Goal: Find specific fact: Find specific page/section

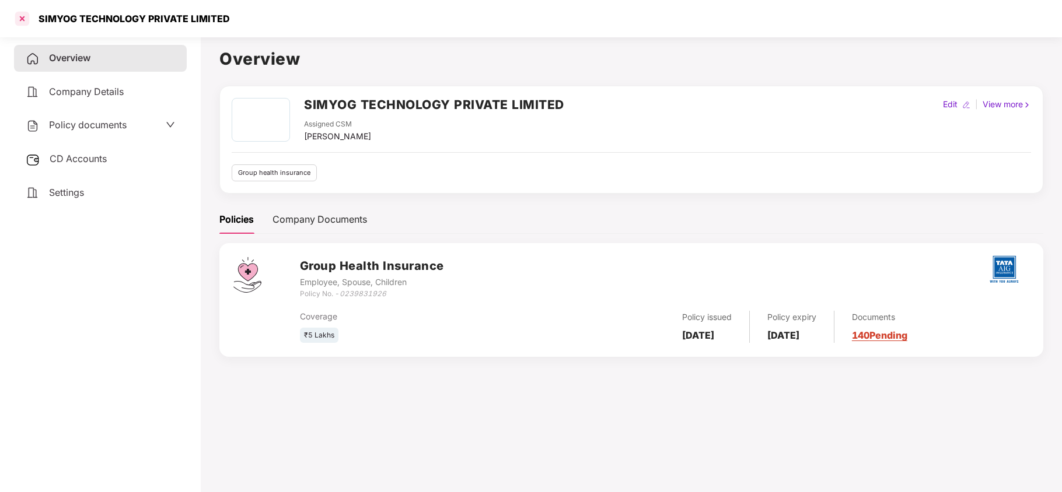
click at [26, 22] on div at bounding box center [22, 18] width 19 height 19
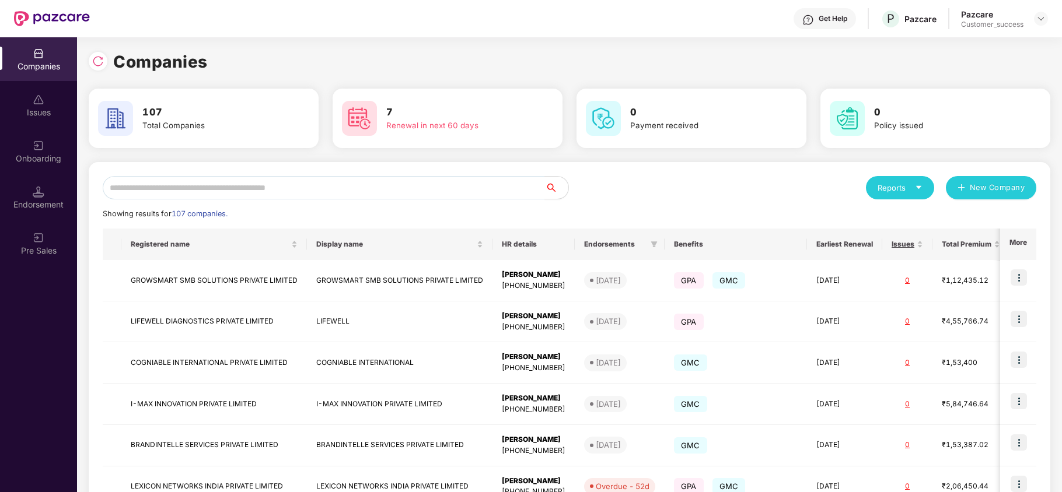
click at [227, 200] on div "Reports New Company Showing results for 107 companies. Registered name Display …" at bounding box center [570, 445] width 934 height 539
click at [241, 193] on input "text" at bounding box center [324, 187] width 442 height 23
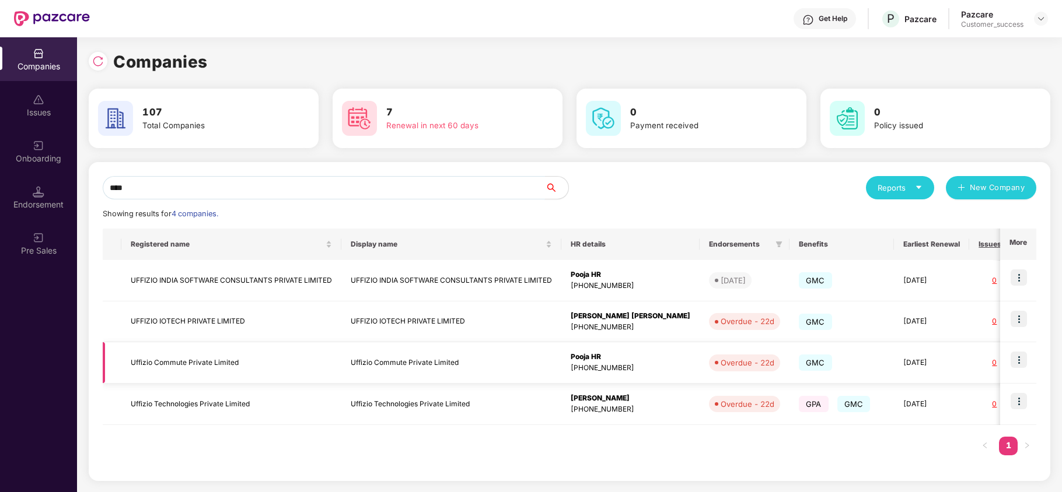
type input "****"
click at [169, 359] on td "Uffizio Commute Private Limited" at bounding box center [231, 362] width 220 height 41
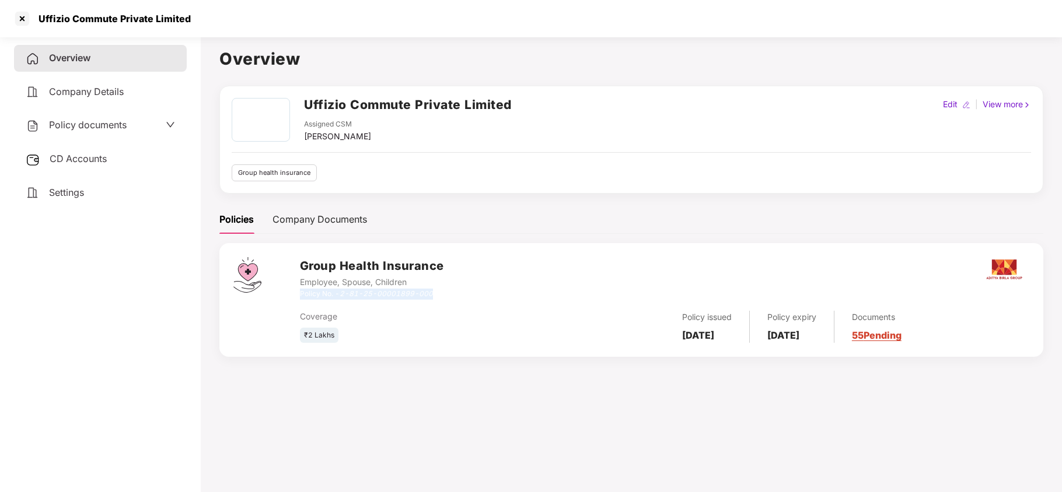
copy div "Policy No. - 2-81-25-00001899-000"
drag, startPoint x: 438, startPoint y: 293, endPoint x: 299, endPoint y: 299, distance: 138.4
click at [300, 299] on div "Policy No. - 2-81-25-00001899-000" at bounding box center [372, 294] width 144 height 11
click at [20, 11] on div at bounding box center [22, 18] width 19 height 19
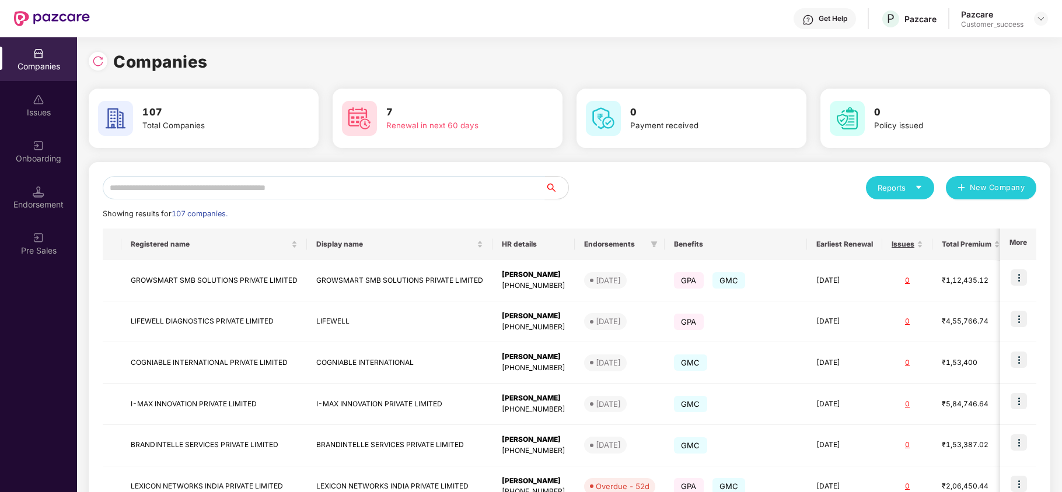
click at [223, 187] on input "text" at bounding box center [324, 187] width 442 height 23
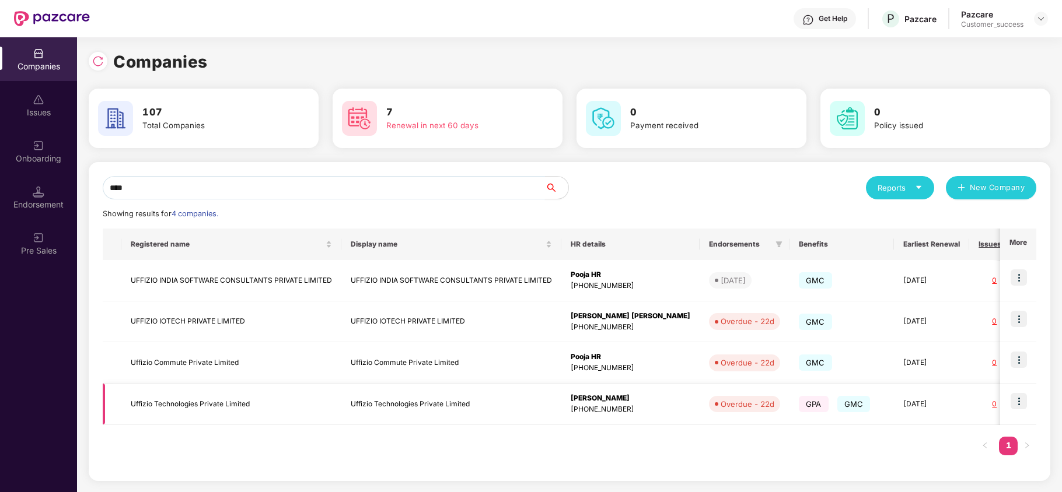
type input "****"
click at [240, 400] on td "Uffizio Technologies Private Limited" at bounding box center [231, 404] width 220 height 41
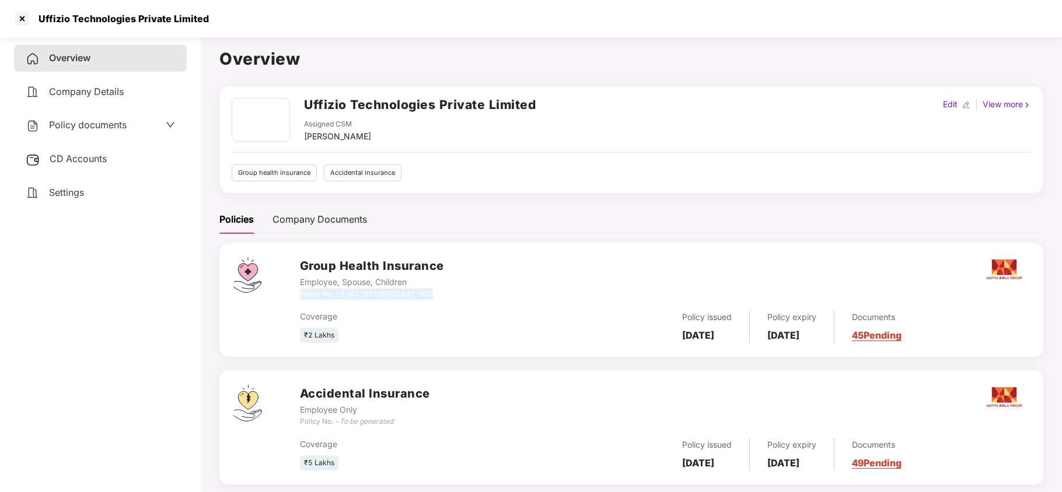
copy div "Policy No. - 2-81-25-00001895-000"
drag, startPoint x: 439, startPoint y: 295, endPoint x: 299, endPoint y: 295, distance: 139.4
click at [300, 295] on div "Policy No. - 2-81-25-00001895-000" at bounding box center [372, 294] width 144 height 11
click at [24, 21] on div at bounding box center [22, 18] width 19 height 19
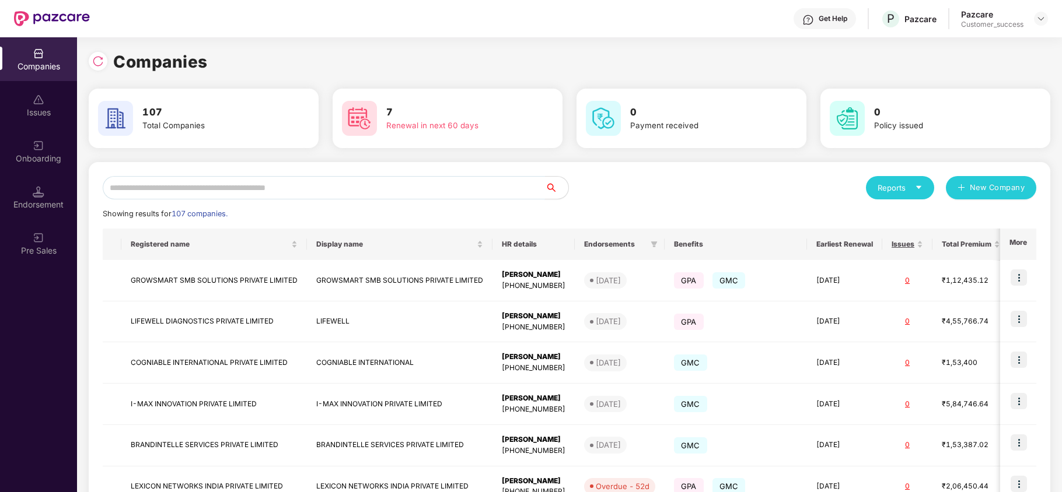
click at [183, 183] on input "text" at bounding box center [324, 187] width 442 height 23
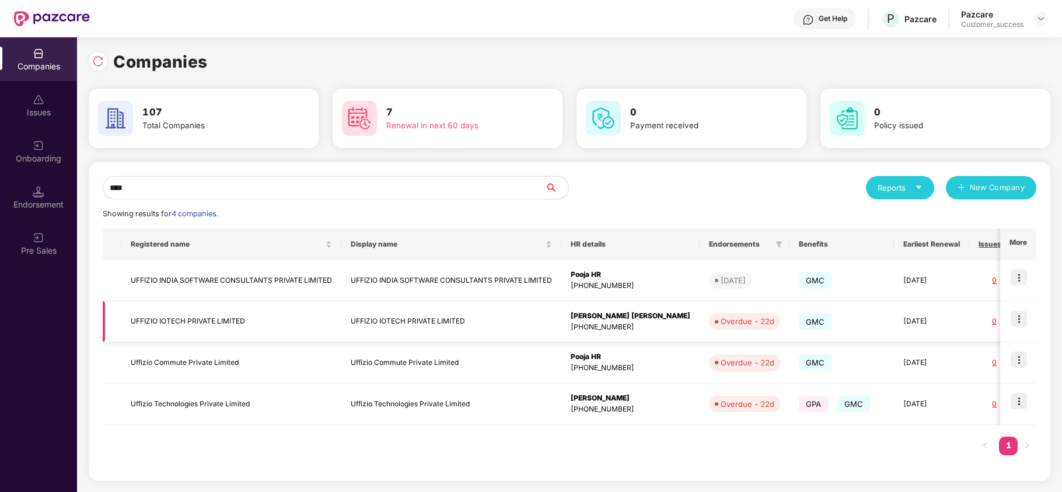
type input "****"
click at [185, 320] on td "UFFIZIO IOTECH PRIVATE LIMITED" at bounding box center [231, 322] width 220 height 41
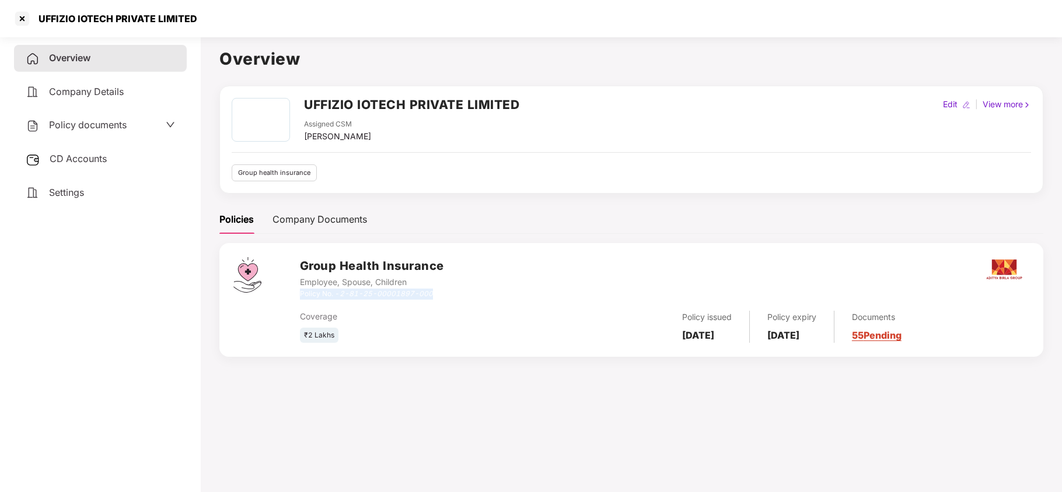
copy div "Policy No. - 2-81-25-00001897-000"
drag, startPoint x: 439, startPoint y: 293, endPoint x: 300, endPoint y: 300, distance: 139.6
click at [300, 300] on div "Policy No. - 2-81-25-00001897-000" at bounding box center [372, 294] width 144 height 11
click at [26, 19] on div at bounding box center [22, 18] width 19 height 19
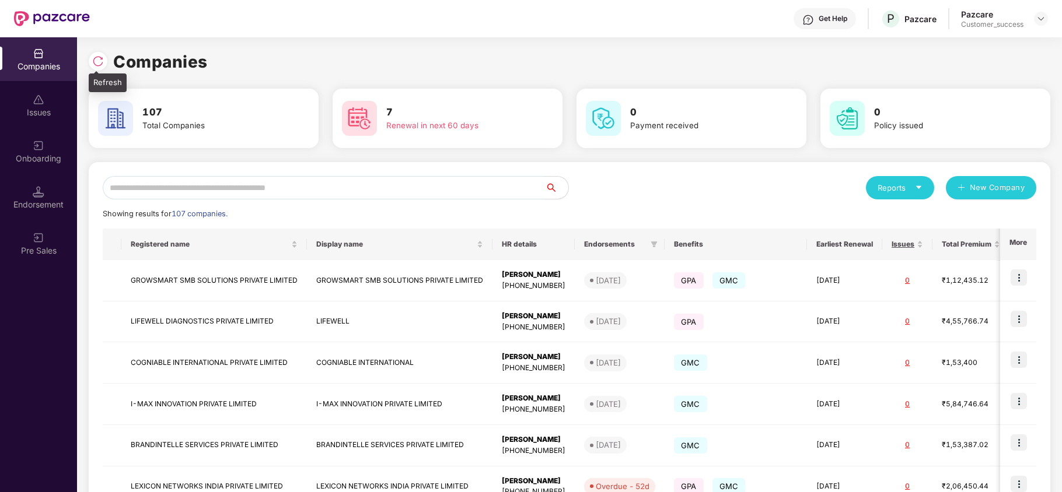
click at [103, 61] on img at bounding box center [98, 61] width 12 height 12
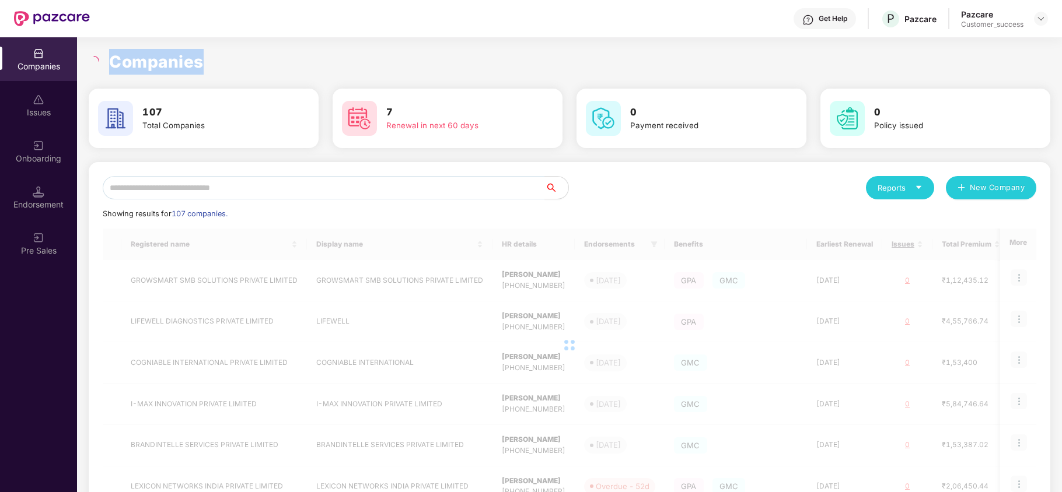
click at [103, 61] on div "Companies" at bounding box center [570, 62] width 962 height 26
click at [30, 145] on div "Onboarding" at bounding box center [38, 152] width 77 height 44
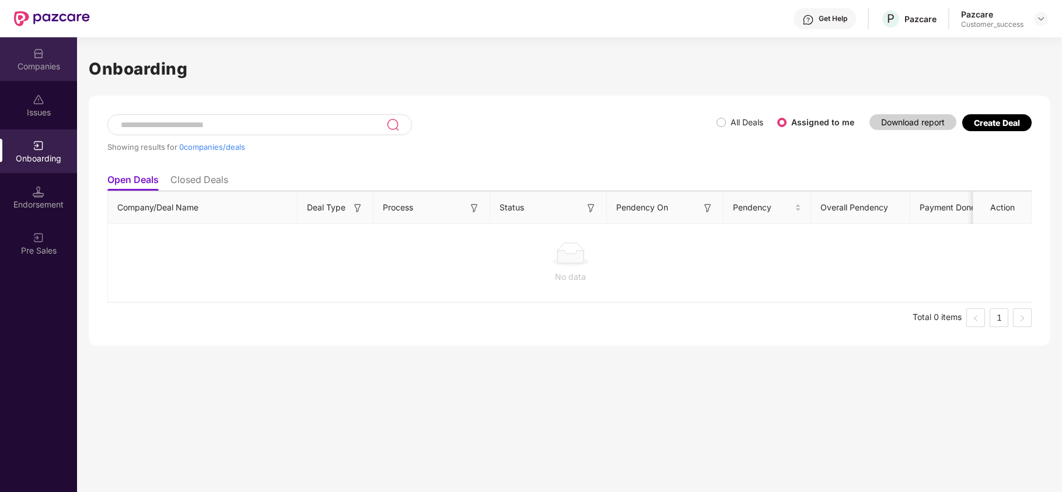
click at [48, 58] on div "Companies" at bounding box center [38, 59] width 77 height 44
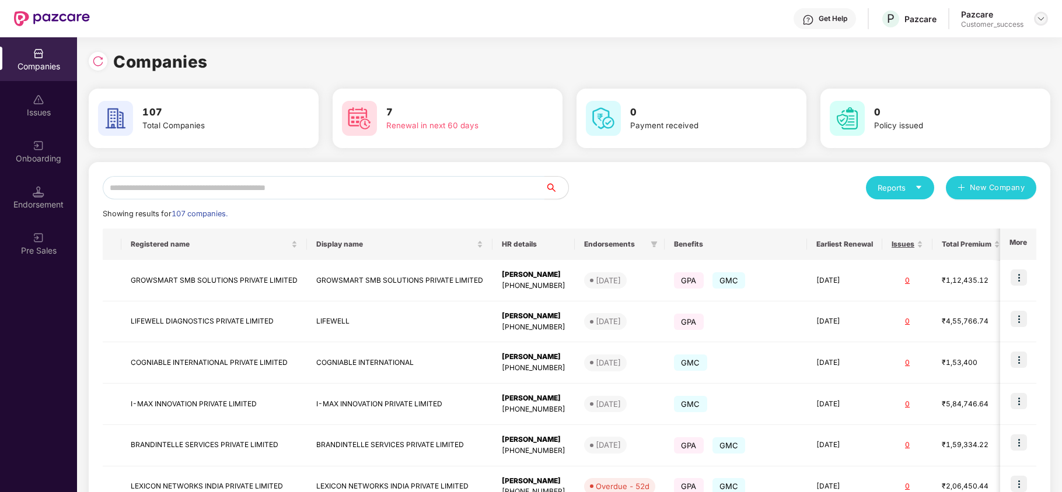
click at [1039, 22] on img at bounding box center [1040, 18] width 9 height 9
click at [558, 49] on div "Companies" at bounding box center [570, 62] width 962 height 26
click at [808, 15] on img at bounding box center [808, 20] width 12 height 12
click at [1042, 20] on img at bounding box center [1040, 18] width 9 height 9
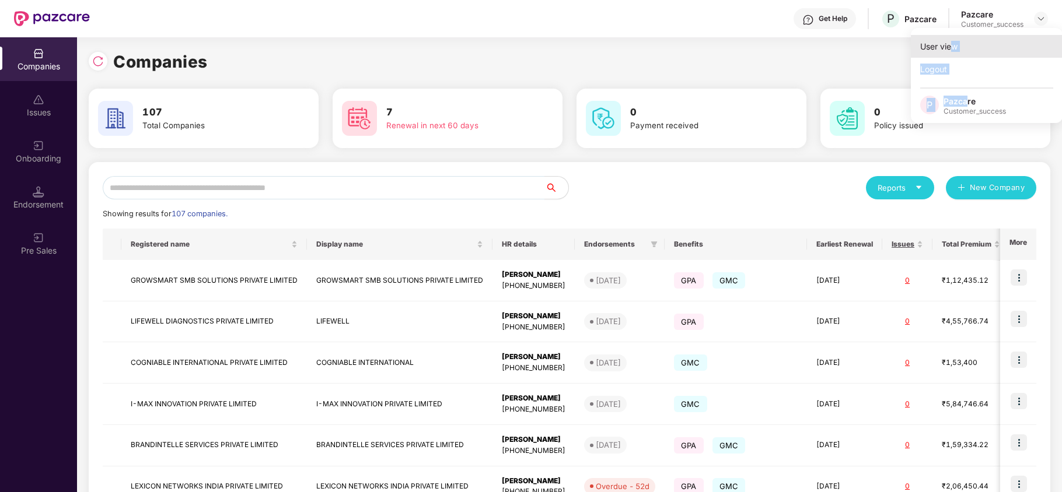
drag, startPoint x: 965, startPoint y: 101, endPoint x: 950, endPoint y: 40, distance: 62.5
click at [950, 40] on div "User view Logout P Pazcare Customer_success" at bounding box center [987, 75] width 152 height 95
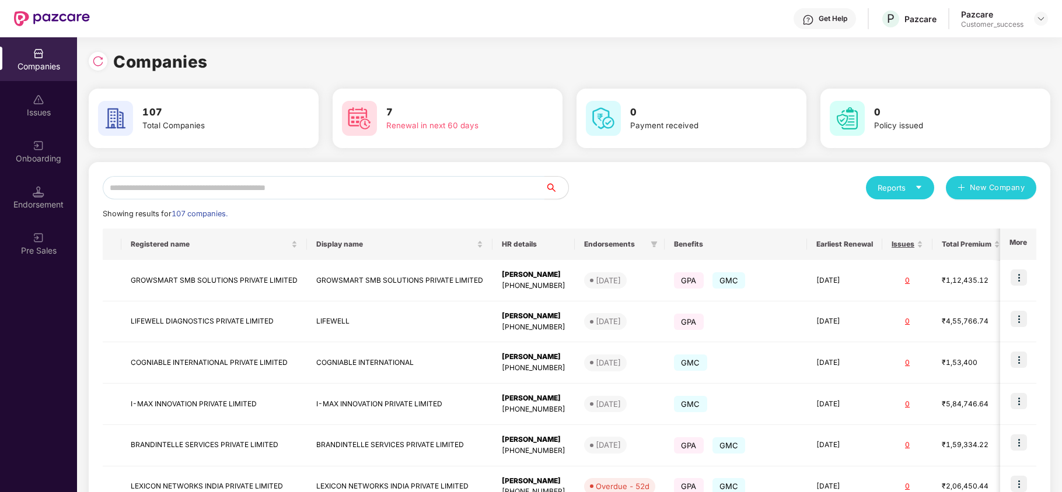
click at [950, 40] on div "Companies 107 Total Companies 7 Renewal in next 60 days 0 Payment received 0 Po…" at bounding box center [570, 387] width 962 height 701
click at [1043, 18] on img at bounding box center [1040, 18] width 9 height 9
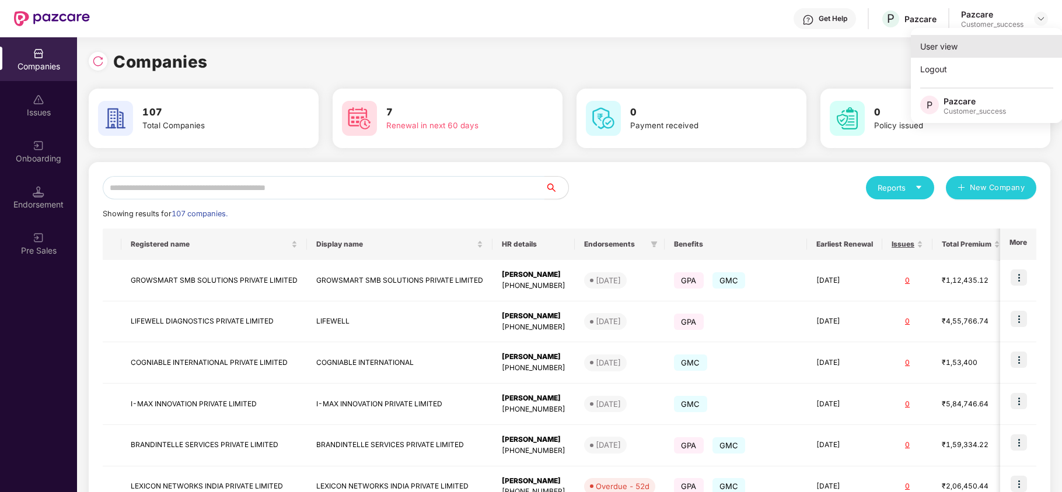
click at [941, 53] on div "User view" at bounding box center [987, 46] width 152 height 23
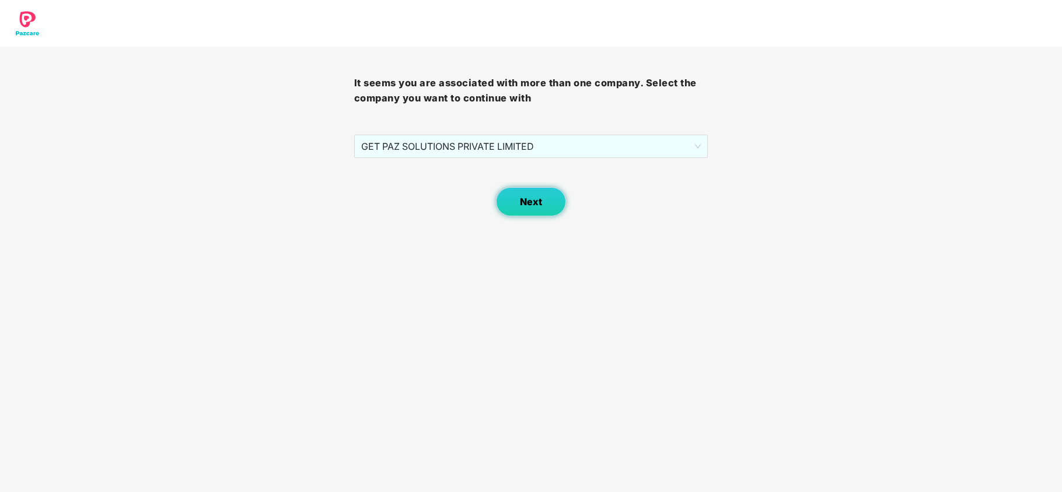
click at [544, 201] on button "Next" at bounding box center [531, 201] width 70 height 29
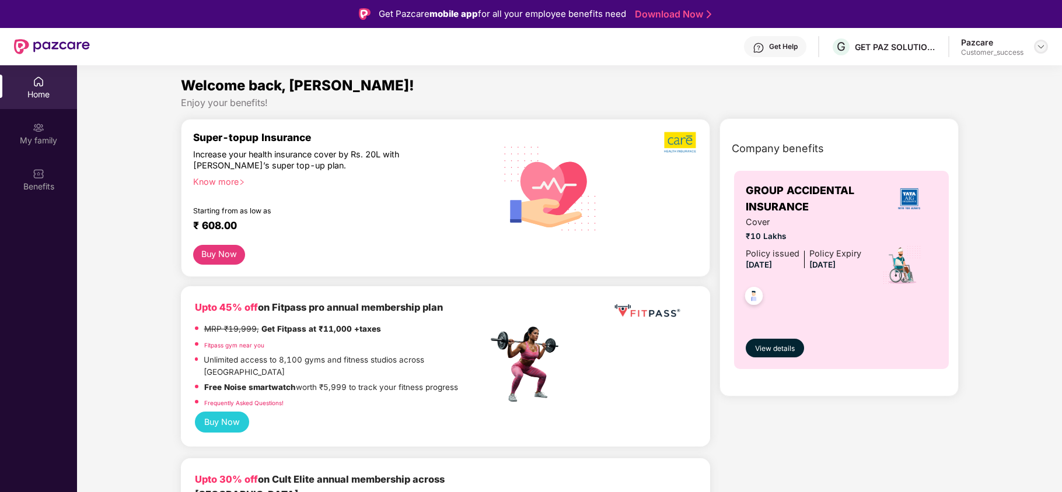
click at [1041, 47] on img at bounding box center [1040, 46] width 9 height 9
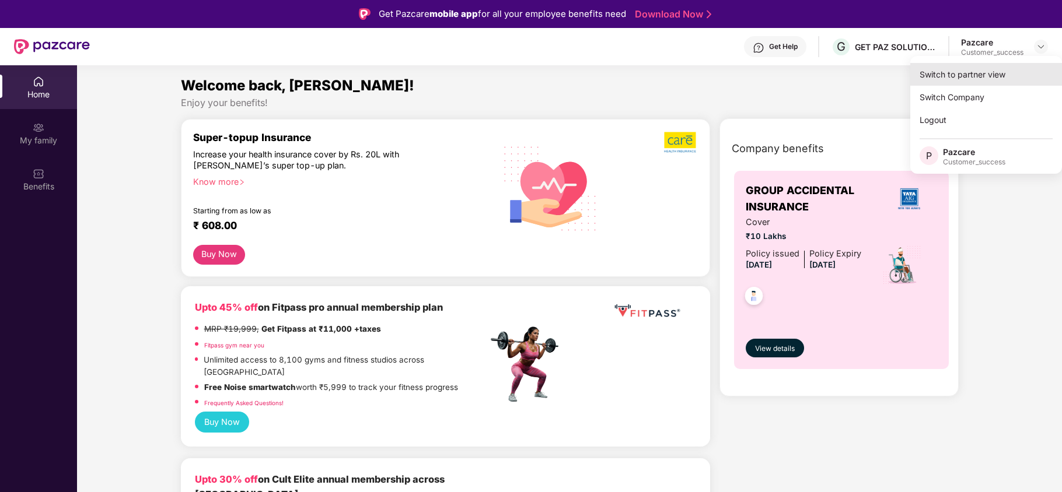
click at [999, 77] on div "Switch to partner view" at bounding box center [986, 74] width 152 height 23
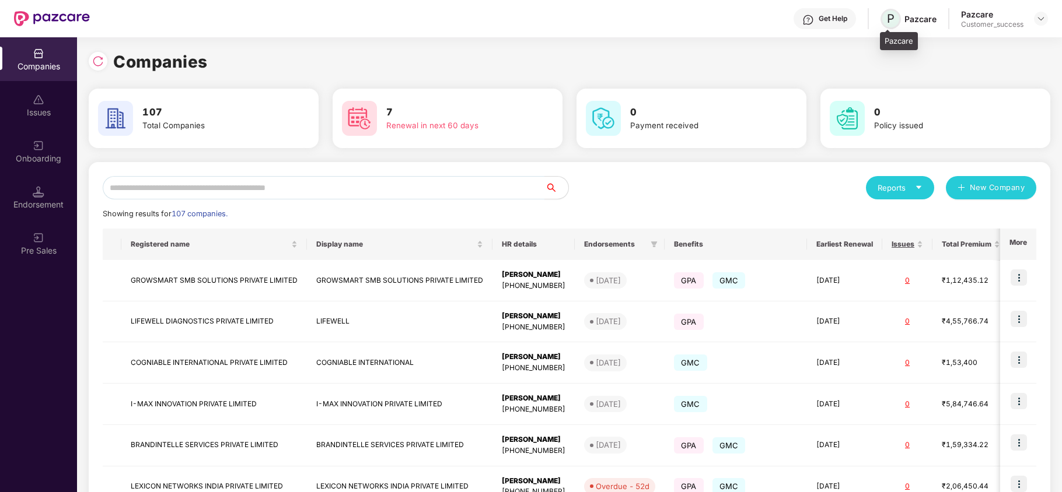
click at [888, 26] on span "P" at bounding box center [890, 19] width 20 height 20
click at [1039, 17] on img at bounding box center [1040, 18] width 9 height 9
click at [943, 77] on div "Logout" at bounding box center [987, 69] width 152 height 23
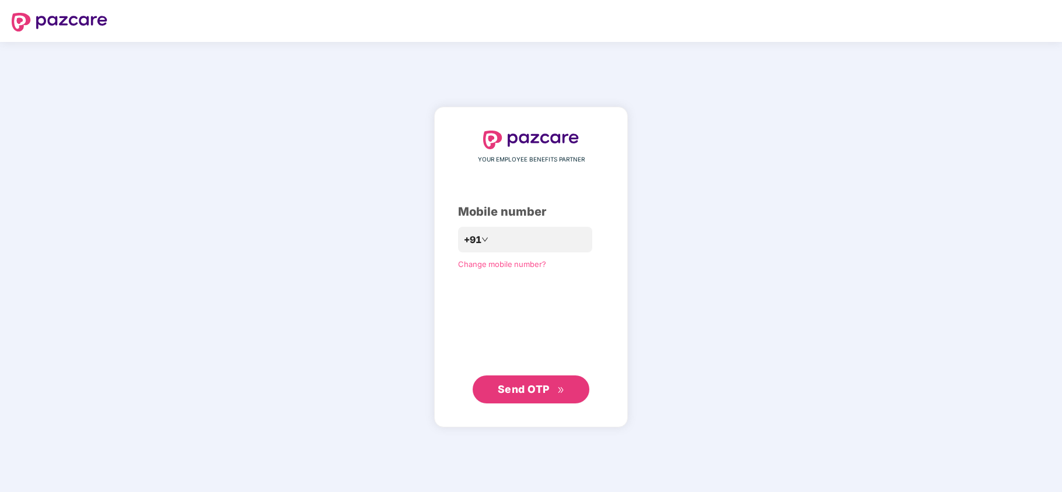
click at [495, 266] on span "Change mobile number?" at bounding box center [502, 264] width 88 height 9
